Goal: Find specific page/section: Find specific page/section

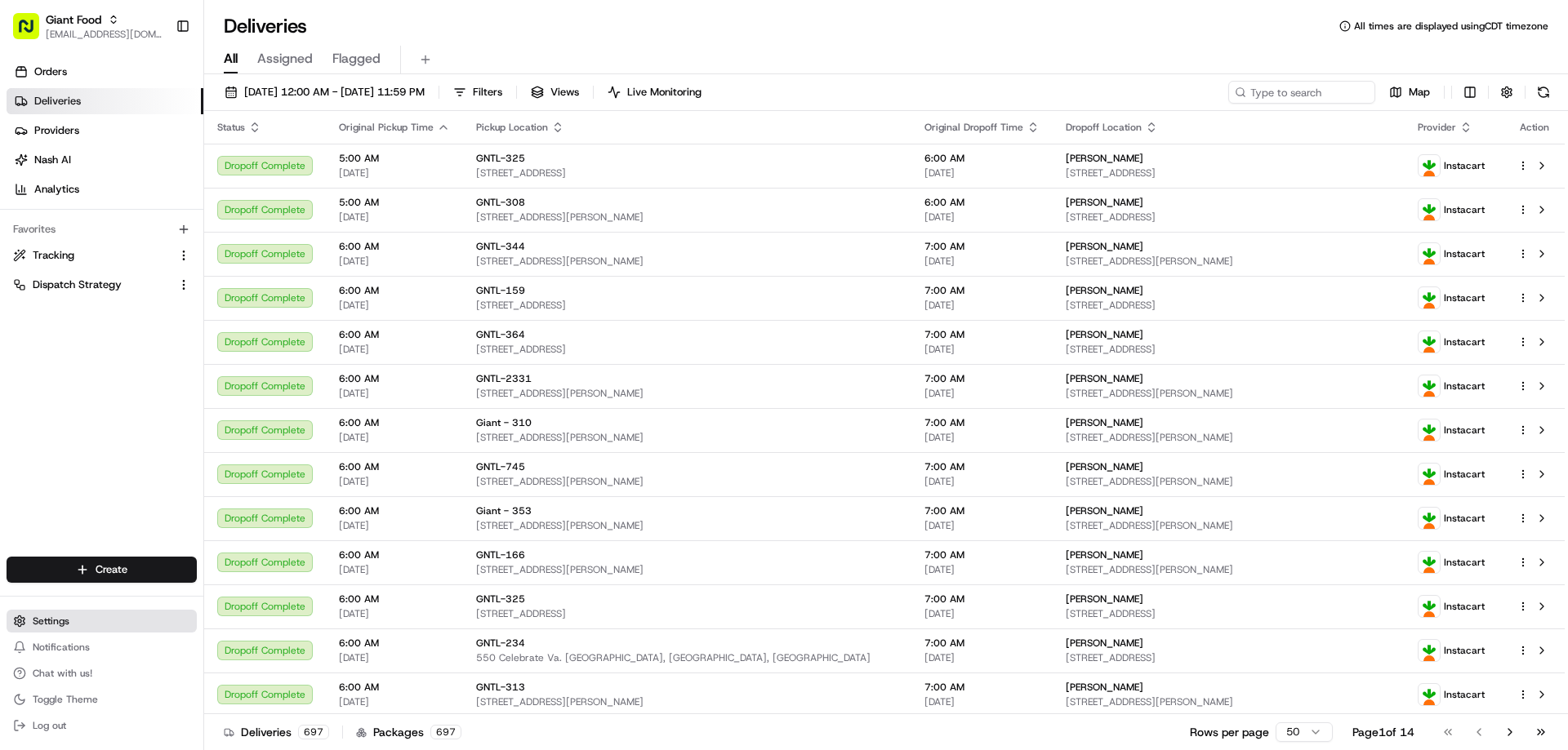
click at [55, 624] on span "Settings" at bounding box center [51, 621] width 37 height 13
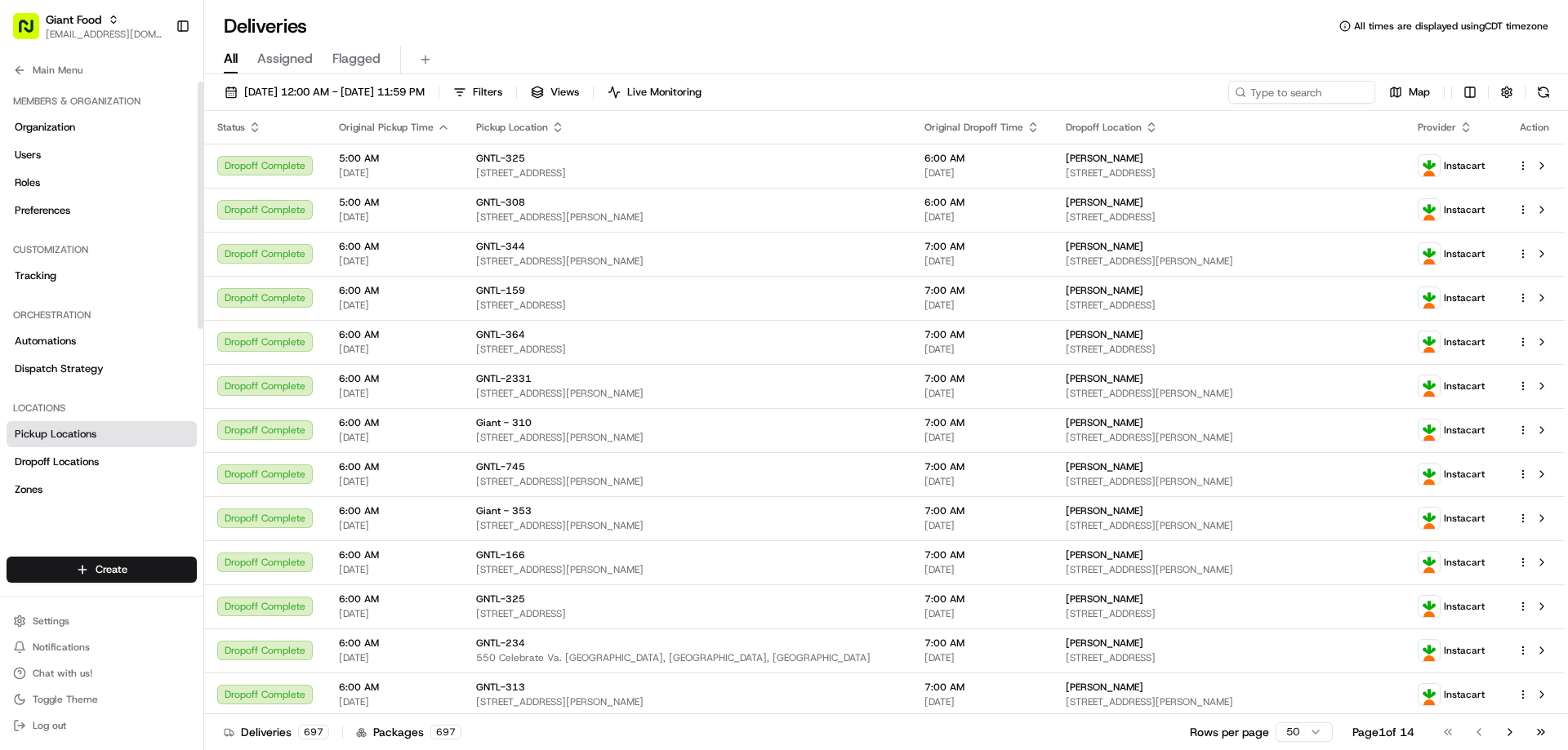
click at [75, 434] on span "Pickup Locations" at bounding box center [55, 435] width 81 height 14
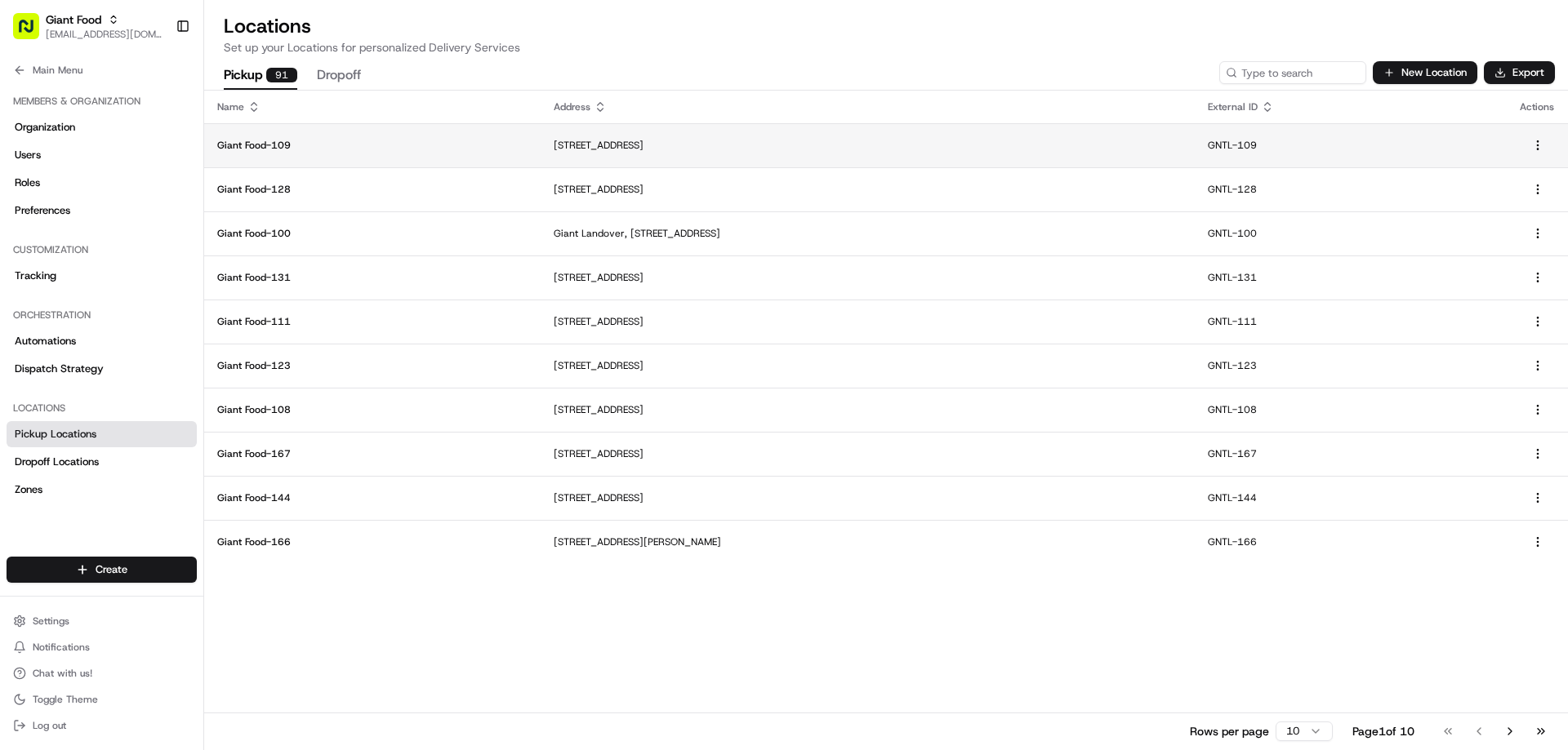
click at [266, 148] on p "Giant Food-109" at bounding box center [371, 145] width 310 height 13
